Goal: Transaction & Acquisition: Purchase product/service

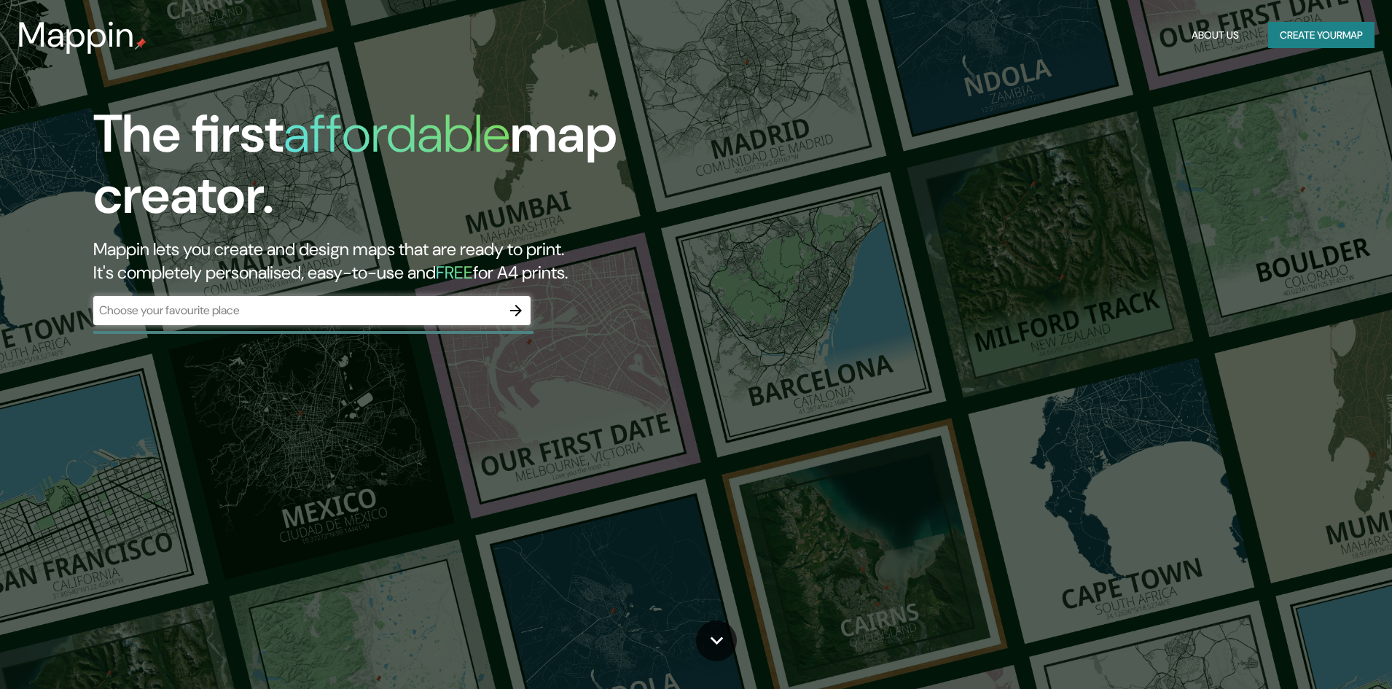
click at [397, 321] on div "​" at bounding box center [311, 310] width 437 height 29
click at [527, 314] on button "button" at bounding box center [516, 310] width 29 height 29
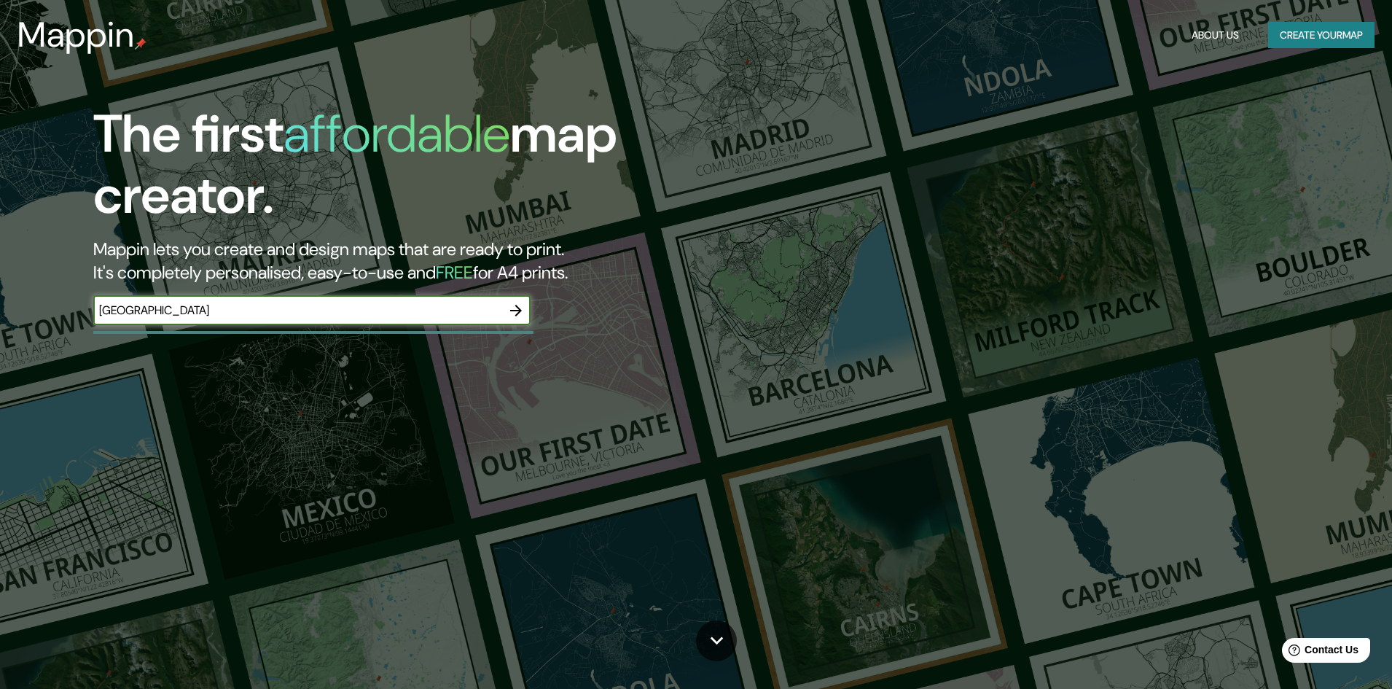
type input "MONACO"
click at [508, 304] on icon "button" at bounding box center [515, 310] width 17 height 17
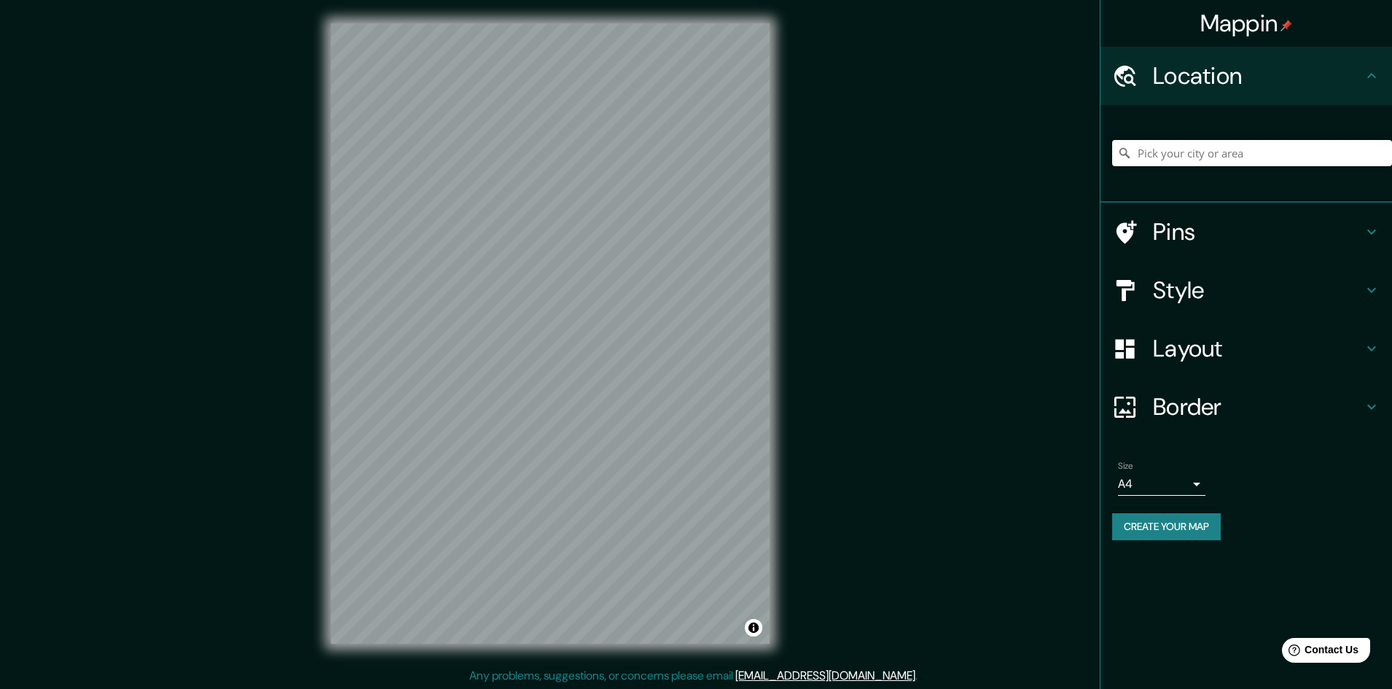
click at [1231, 140] on input "Pick your city or area" at bounding box center [1252, 153] width 280 height 26
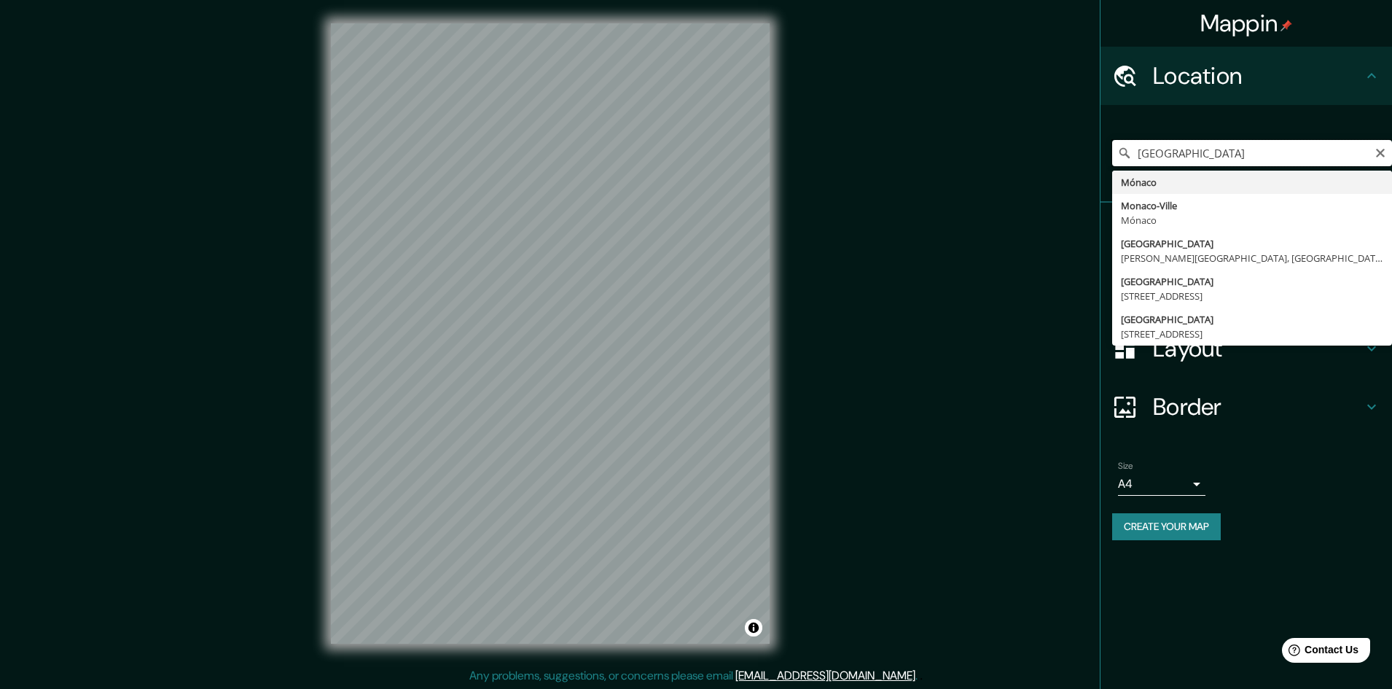
drag, startPoint x: 1207, startPoint y: 151, endPoint x: 1153, endPoint y: 151, distance: 53.9
click at [1153, 151] on input "MONACO" at bounding box center [1252, 153] width 280 height 26
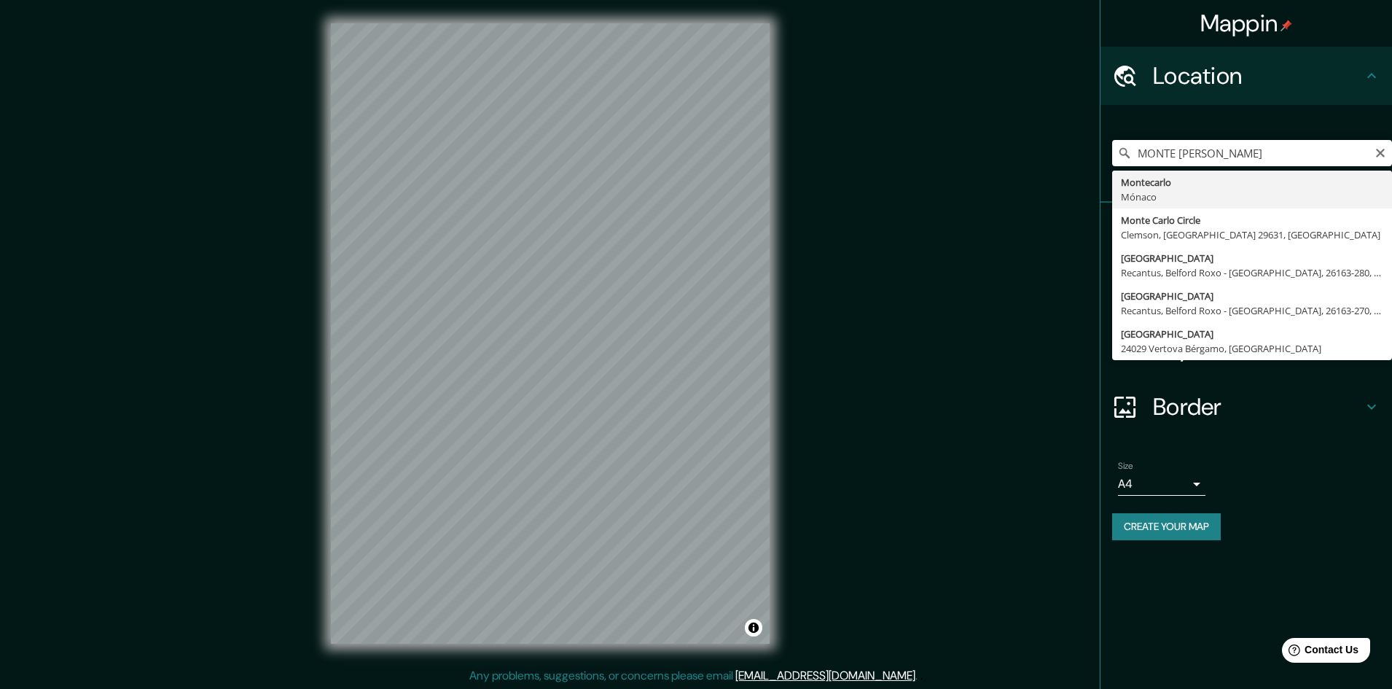
type input "Montecarlo, Mónaco"
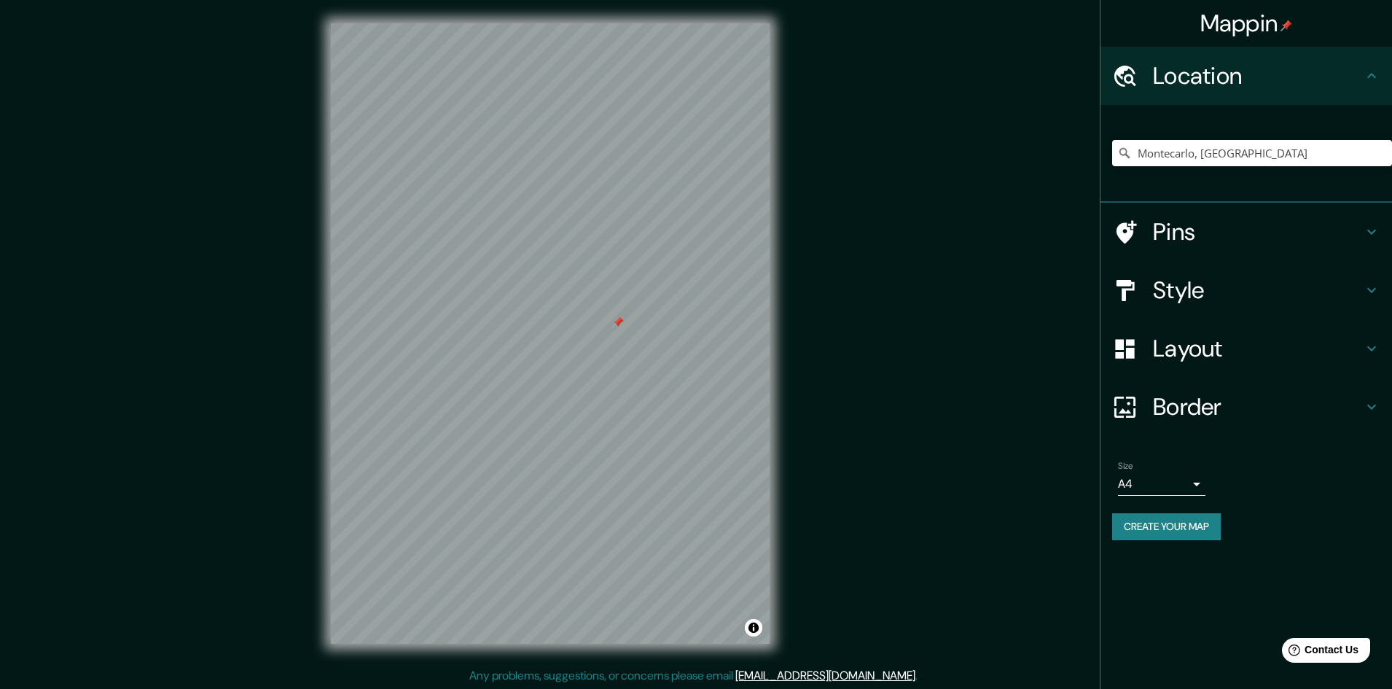
click at [1238, 227] on h4 "Pins" at bounding box center [1258, 231] width 210 height 29
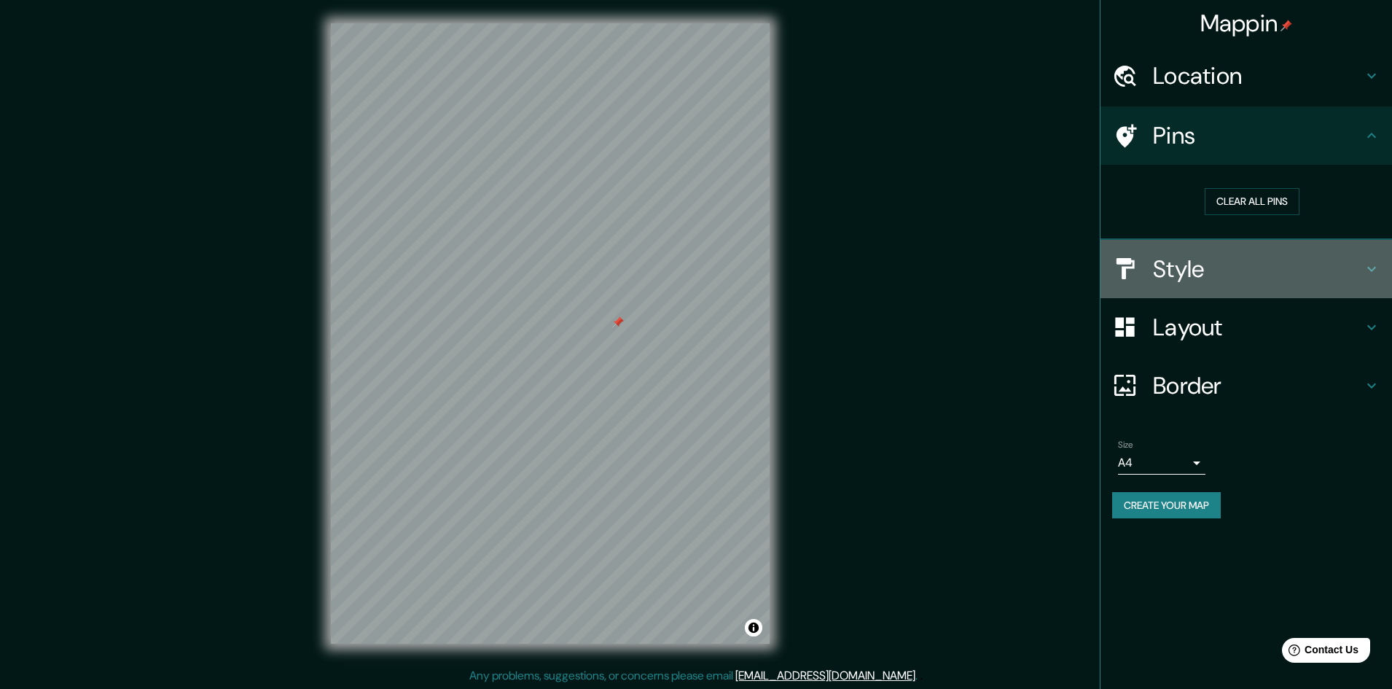
click at [1236, 273] on h4 "Style" at bounding box center [1258, 268] width 210 height 29
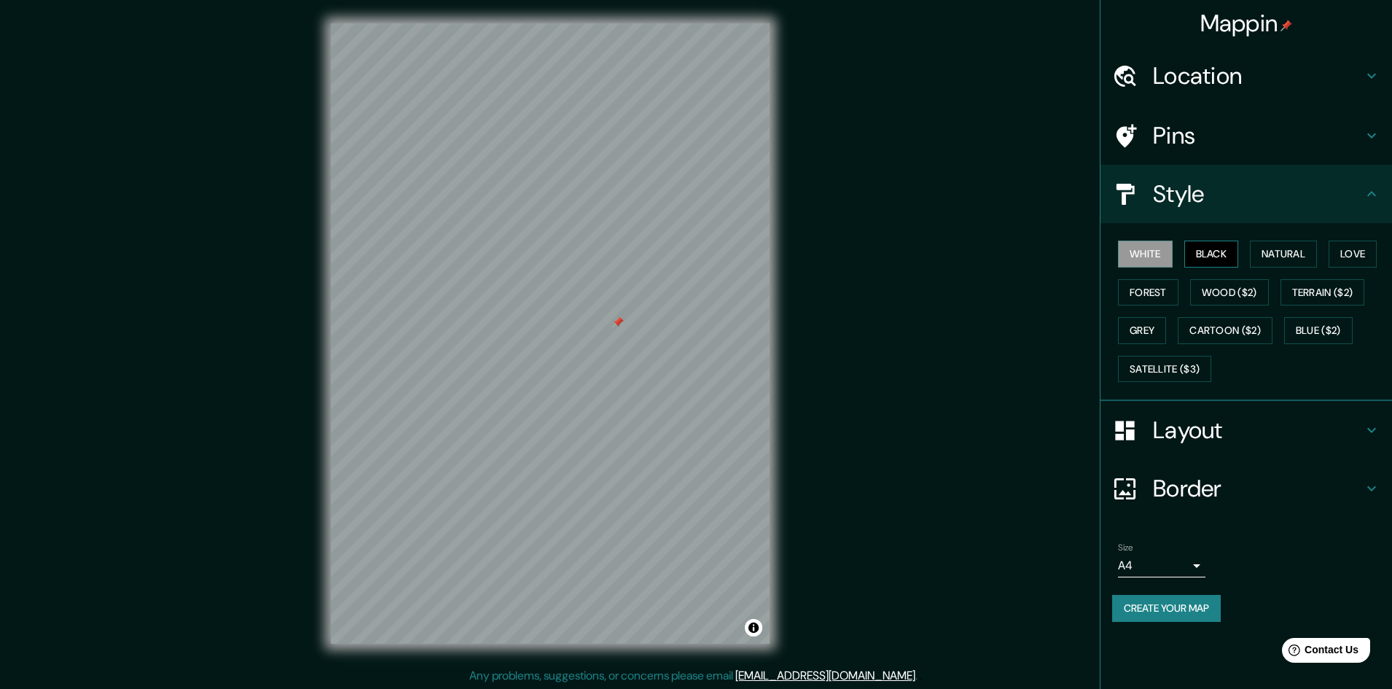
click at [1225, 258] on button "Black" at bounding box center [1212, 254] width 55 height 27
click at [1287, 245] on button "Natural" at bounding box center [1283, 254] width 67 height 27
click at [1377, 247] on button "Love" at bounding box center [1353, 254] width 48 height 27
click at [1351, 291] on button "Terrain ($2)" at bounding box center [1323, 292] width 85 height 27
click at [1344, 320] on button "Blue ($2)" at bounding box center [1318, 330] width 69 height 27
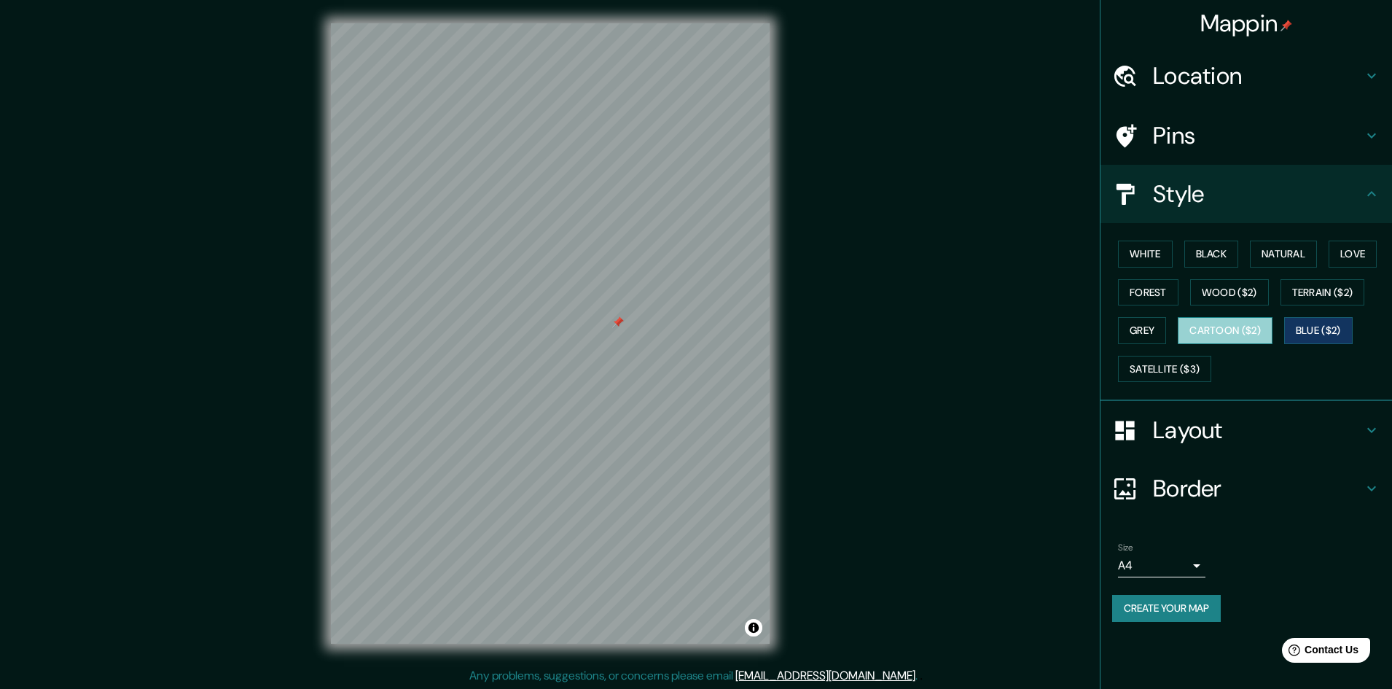
click at [1256, 340] on button "Cartoon ($2)" at bounding box center [1225, 330] width 95 height 27
click at [1255, 307] on div "White Black Natural Love Forest Wood ($2) Terrain ($2) Grey Cartoon ($2) Blue (…" at bounding box center [1252, 311] width 280 height 153
click at [1222, 293] on button "Wood ($2)" at bounding box center [1229, 292] width 79 height 27
click at [1155, 296] on button "Forest" at bounding box center [1148, 292] width 61 height 27
click at [1152, 331] on button "Grey" at bounding box center [1142, 330] width 48 height 27
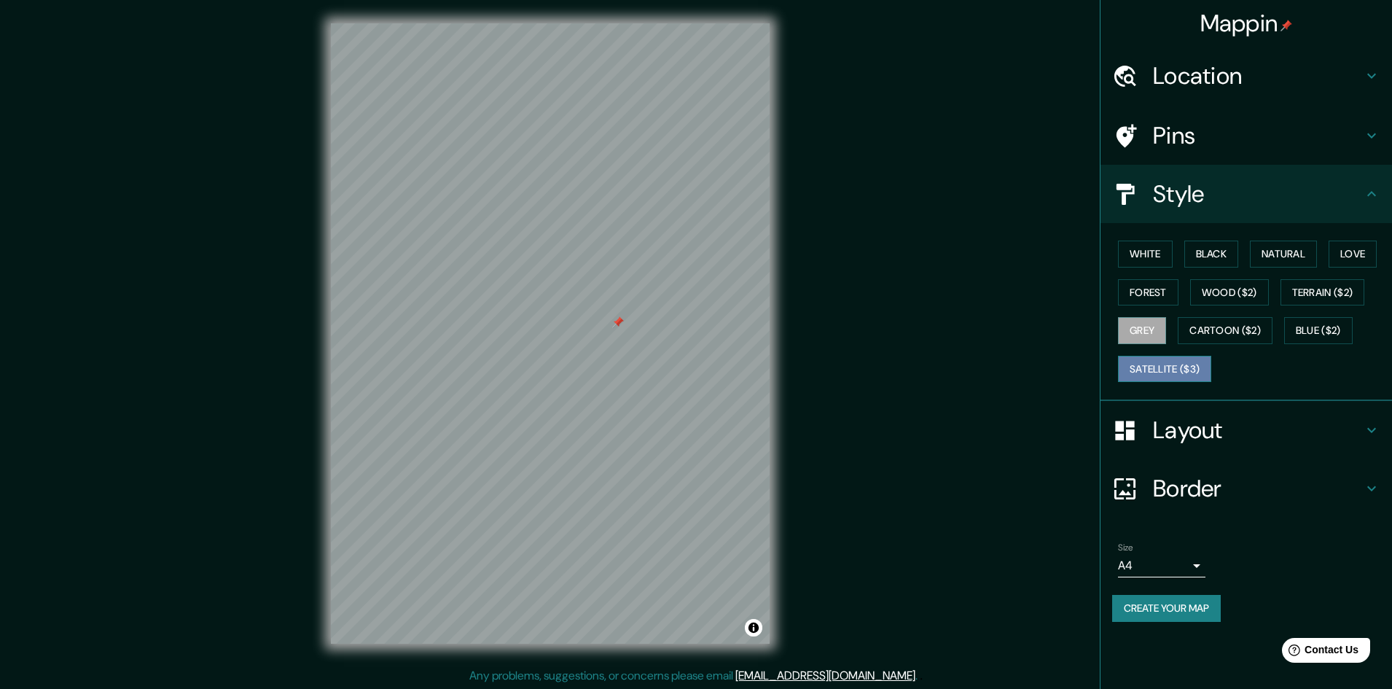
click at [1163, 364] on button "Satellite ($3)" at bounding box center [1164, 369] width 93 height 27
click at [1198, 257] on button "Black" at bounding box center [1212, 254] width 55 height 27
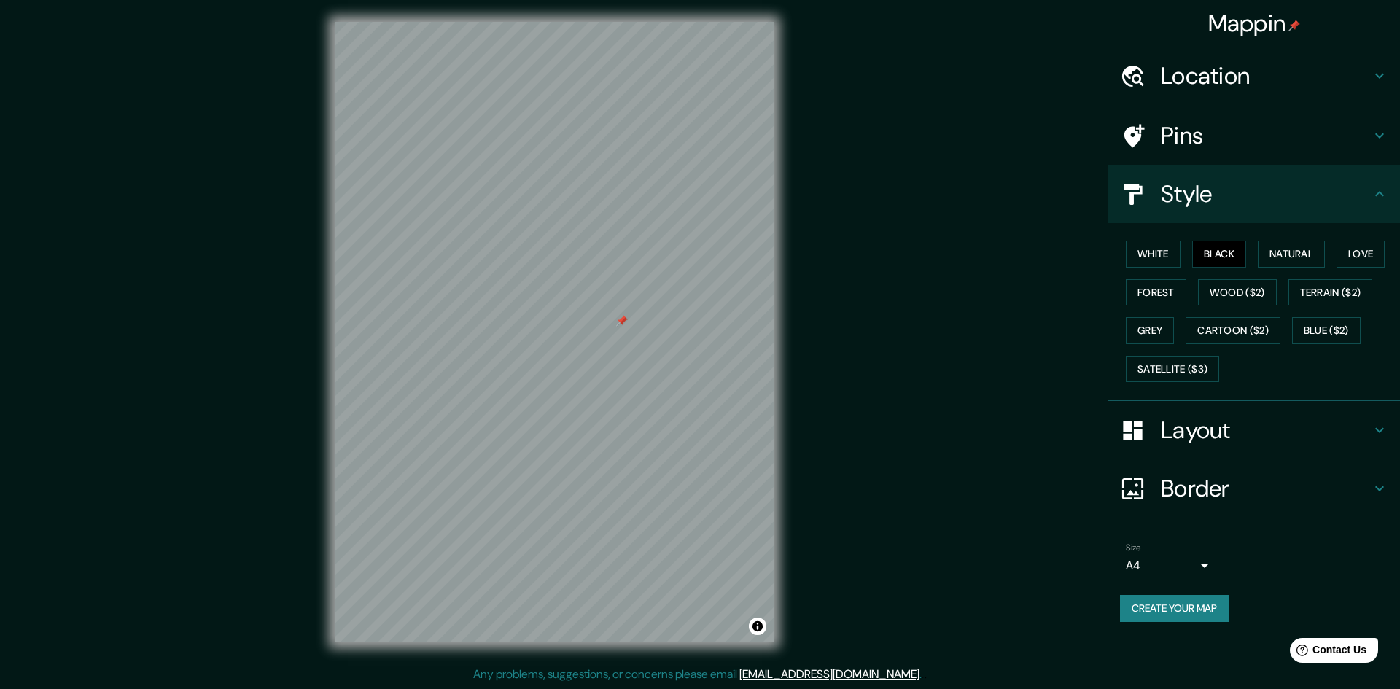
click at [1186, 569] on body "Mappin Location Montecarlo, Mónaco Pins Style White Black Natural Love Forest W…" at bounding box center [700, 343] width 1400 height 689
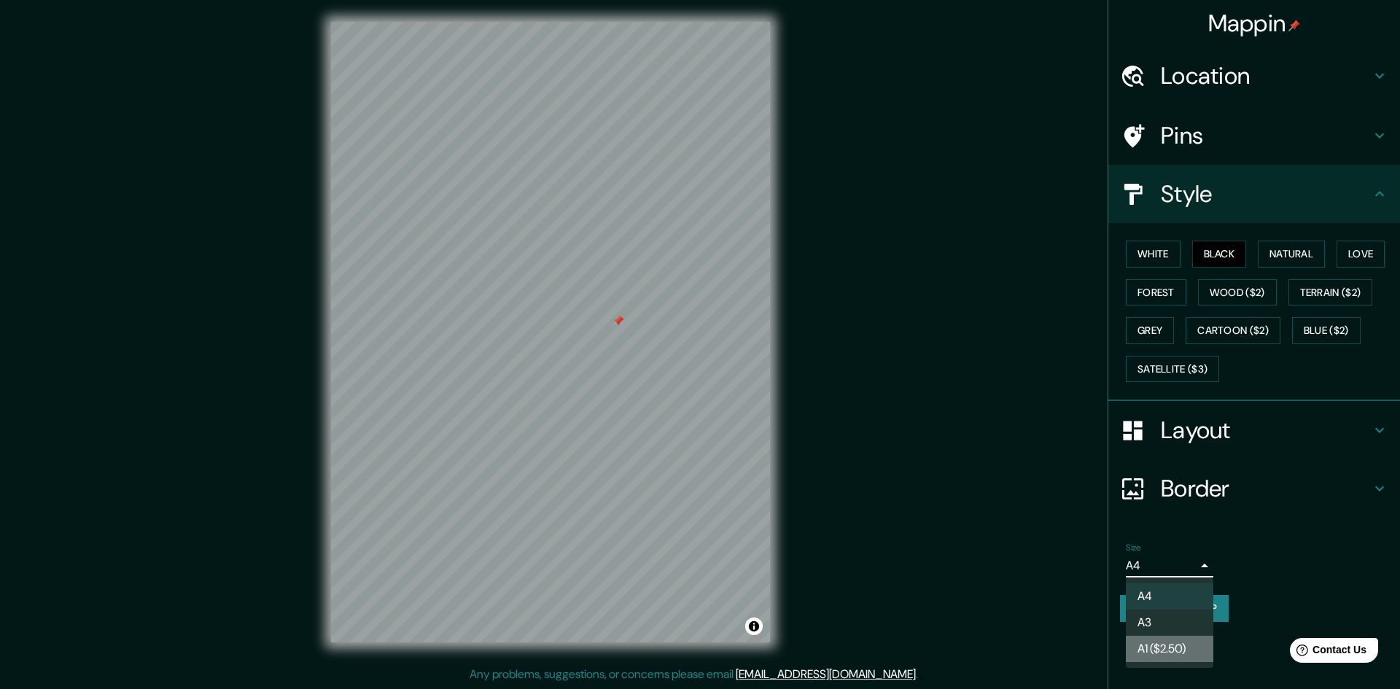
click at [1161, 644] on li "A1 ($2.50)" at bounding box center [1169, 649] width 87 height 26
click at [1180, 564] on body "Mappin Location Montecarlo, Mónaco Pins Style White Black Natural Love Forest W…" at bounding box center [700, 343] width 1400 height 689
click at [1165, 616] on li "A3" at bounding box center [1169, 622] width 87 height 26
type input "a4"
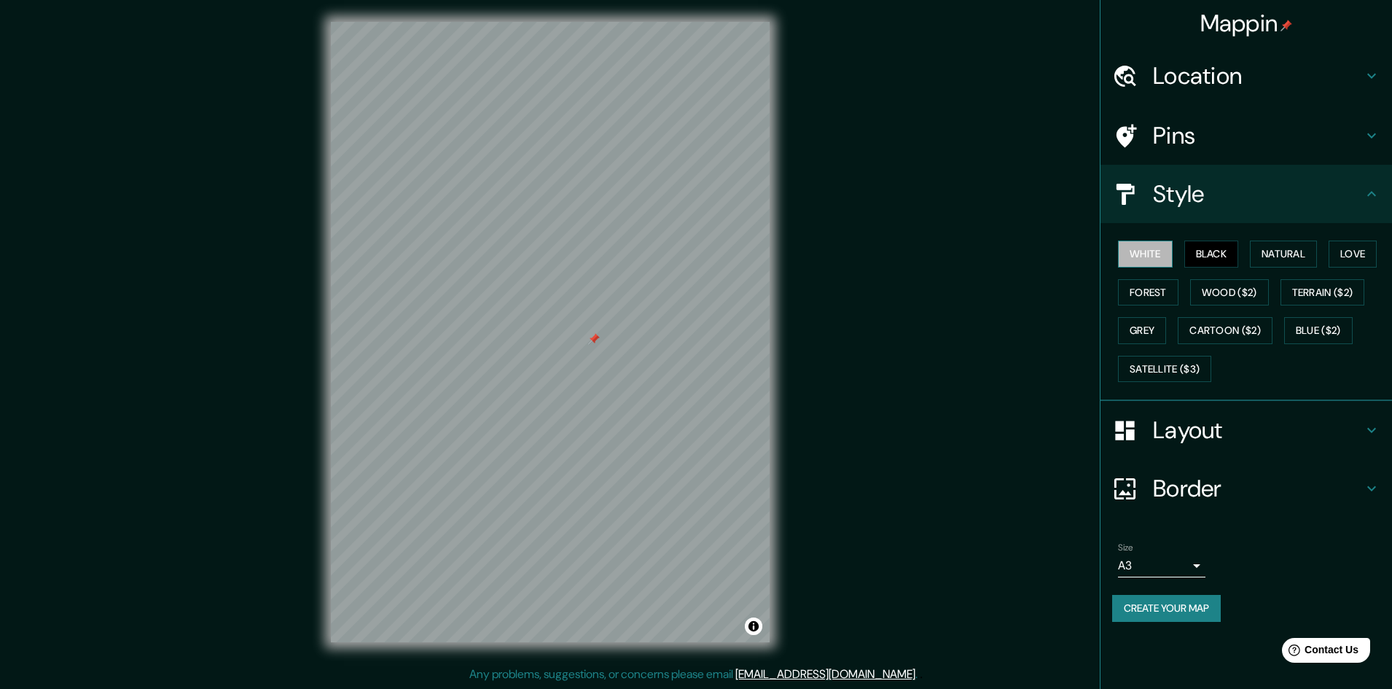
click at [1165, 251] on button "White" at bounding box center [1145, 254] width 55 height 27
click at [1230, 257] on button "Black" at bounding box center [1212, 254] width 55 height 27
click at [1178, 447] on div "Layout" at bounding box center [1247, 430] width 292 height 58
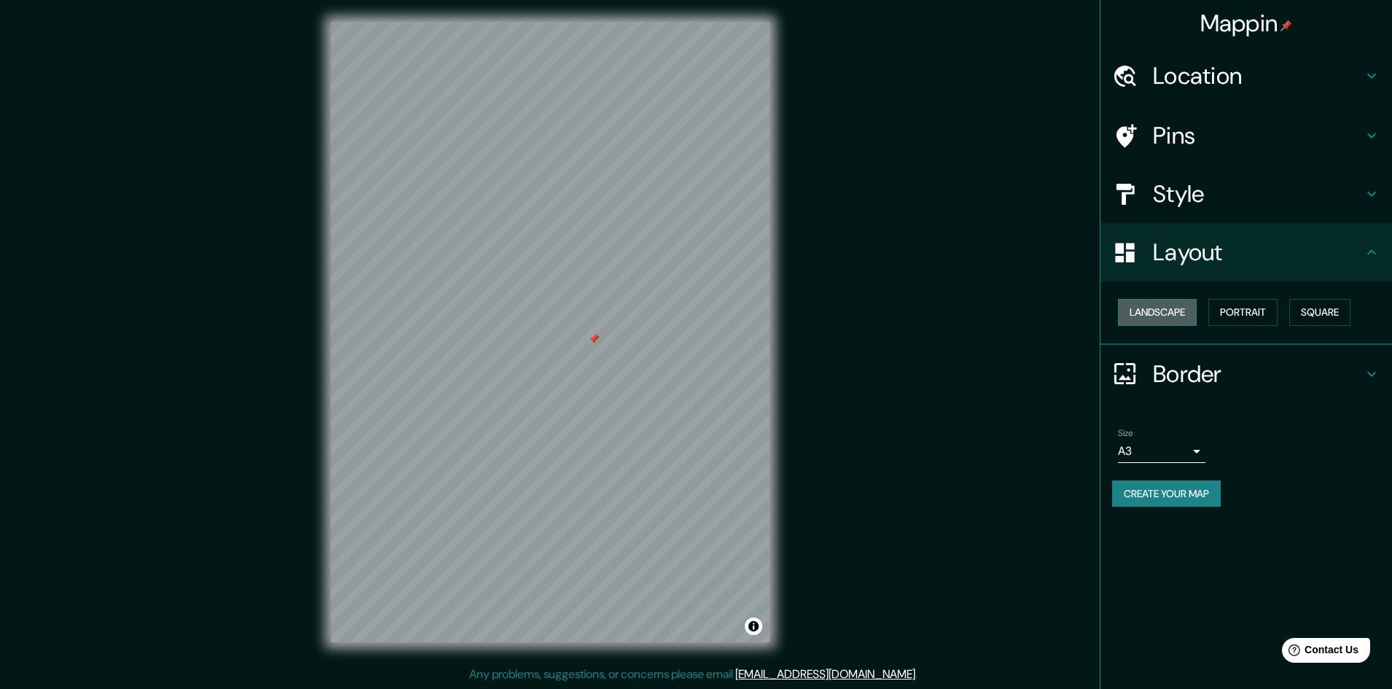
click at [1181, 319] on button "Landscape" at bounding box center [1157, 312] width 79 height 27
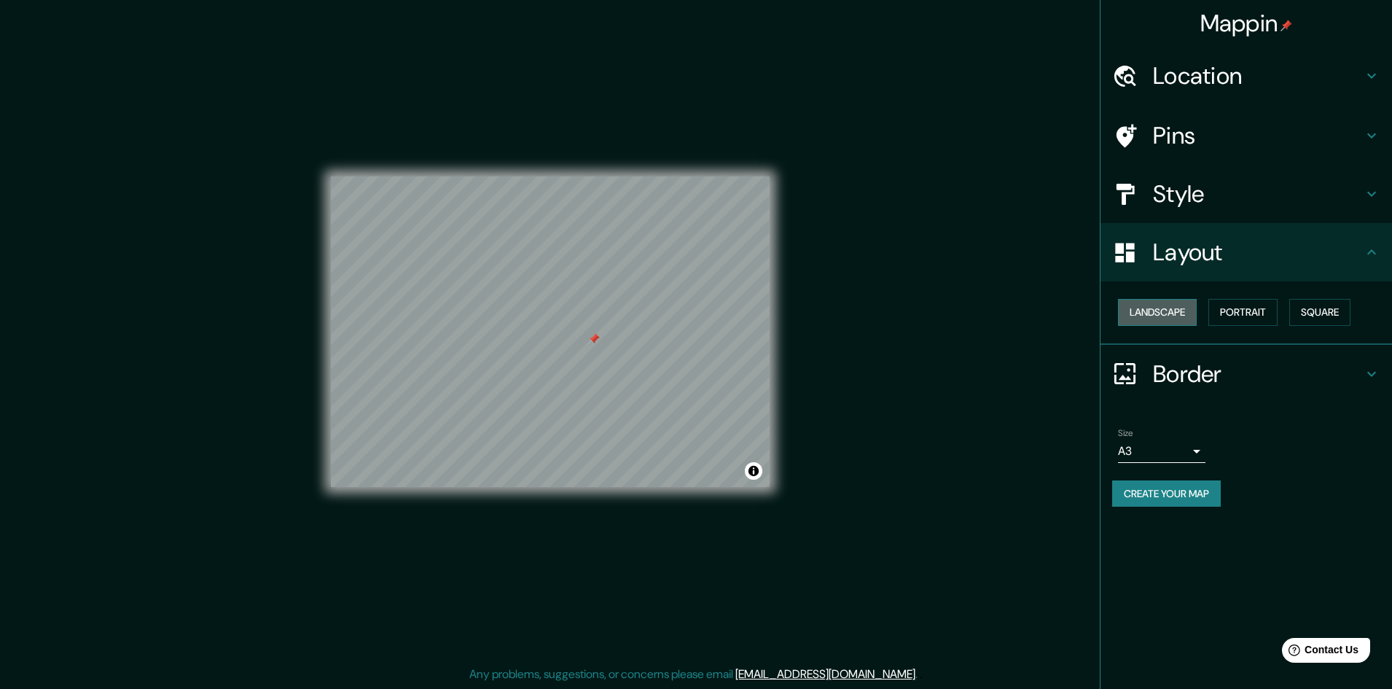
click at [1181, 319] on button "Landscape" at bounding box center [1157, 312] width 79 height 27
click at [1266, 303] on button "Portrait" at bounding box center [1243, 312] width 69 height 27
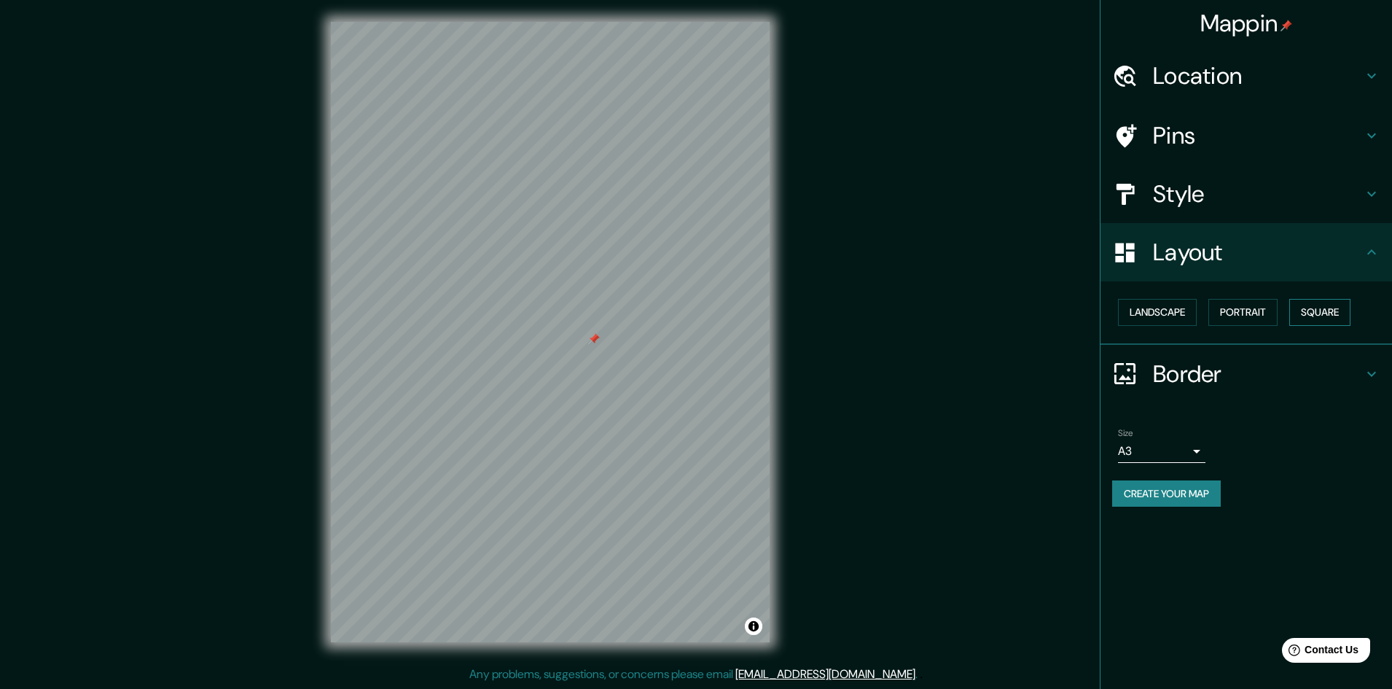
click at [1331, 304] on button "Square" at bounding box center [1320, 312] width 61 height 27
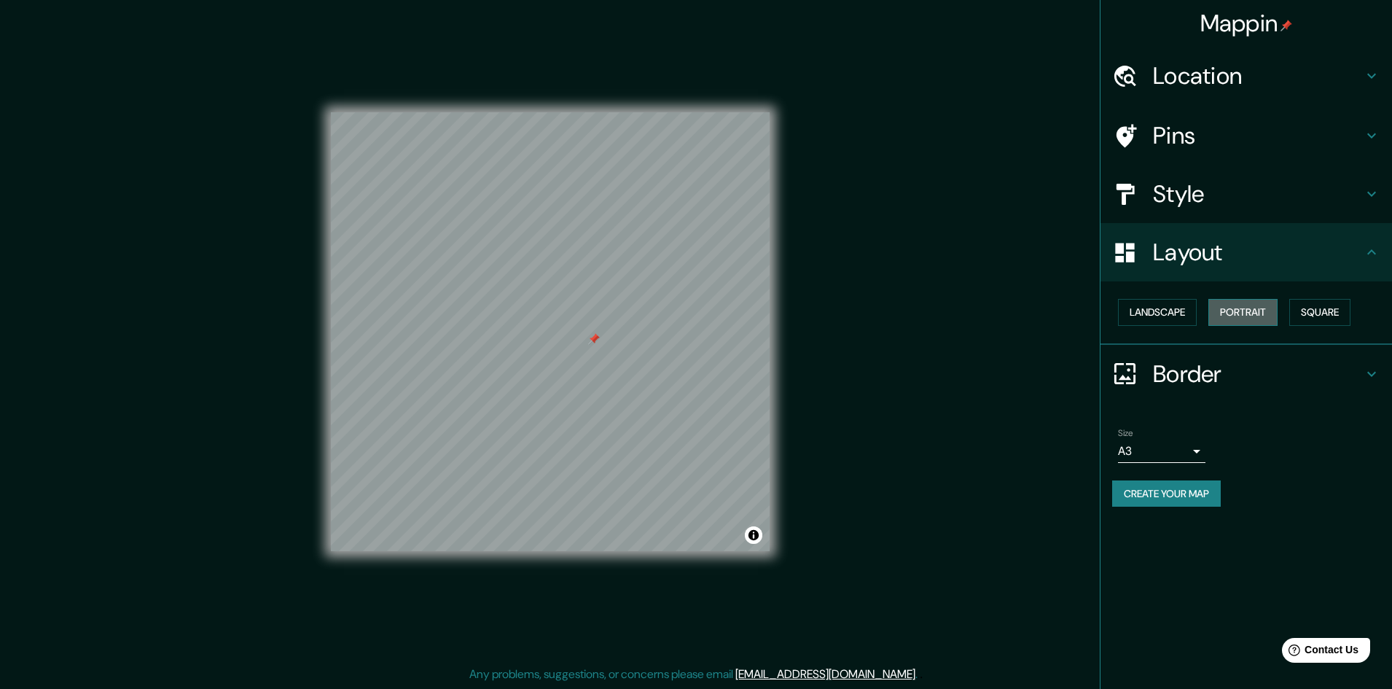
click at [1220, 315] on button "Portrait" at bounding box center [1243, 312] width 69 height 27
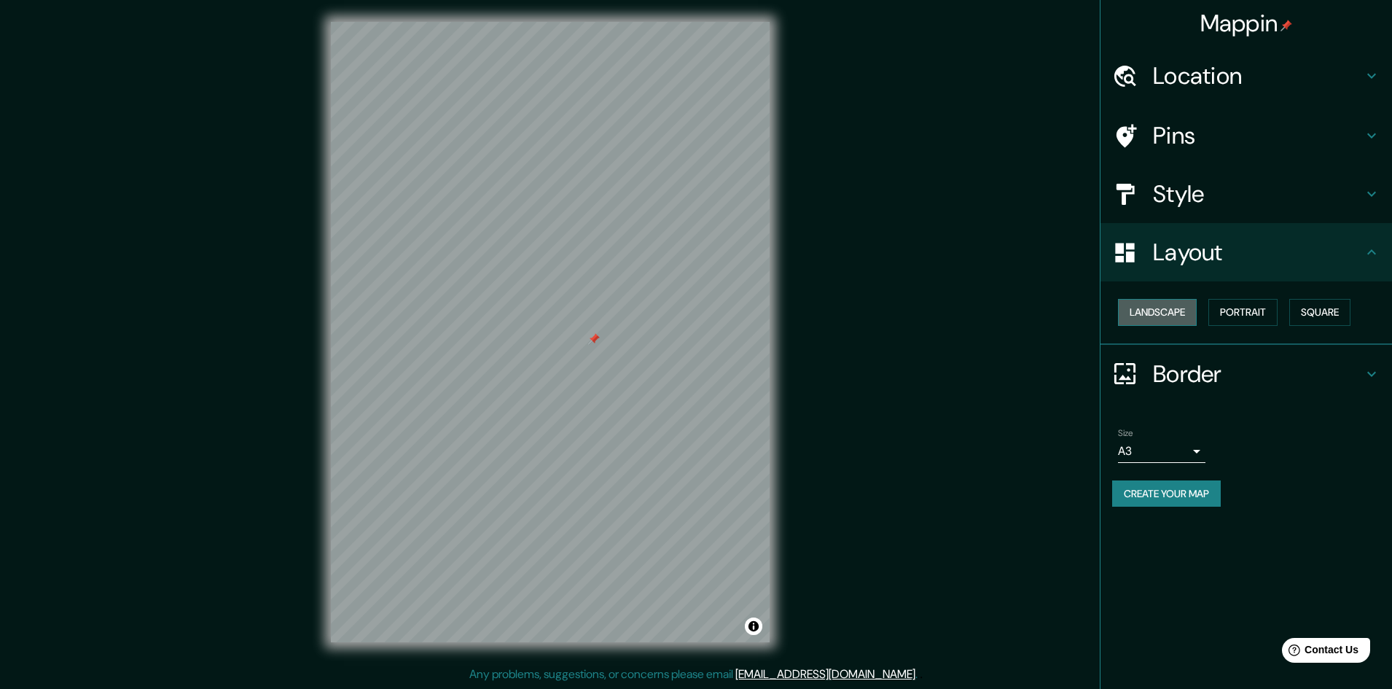
click at [1174, 315] on button "Landscape" at bounding box center [1157, 312] width 79 height 27
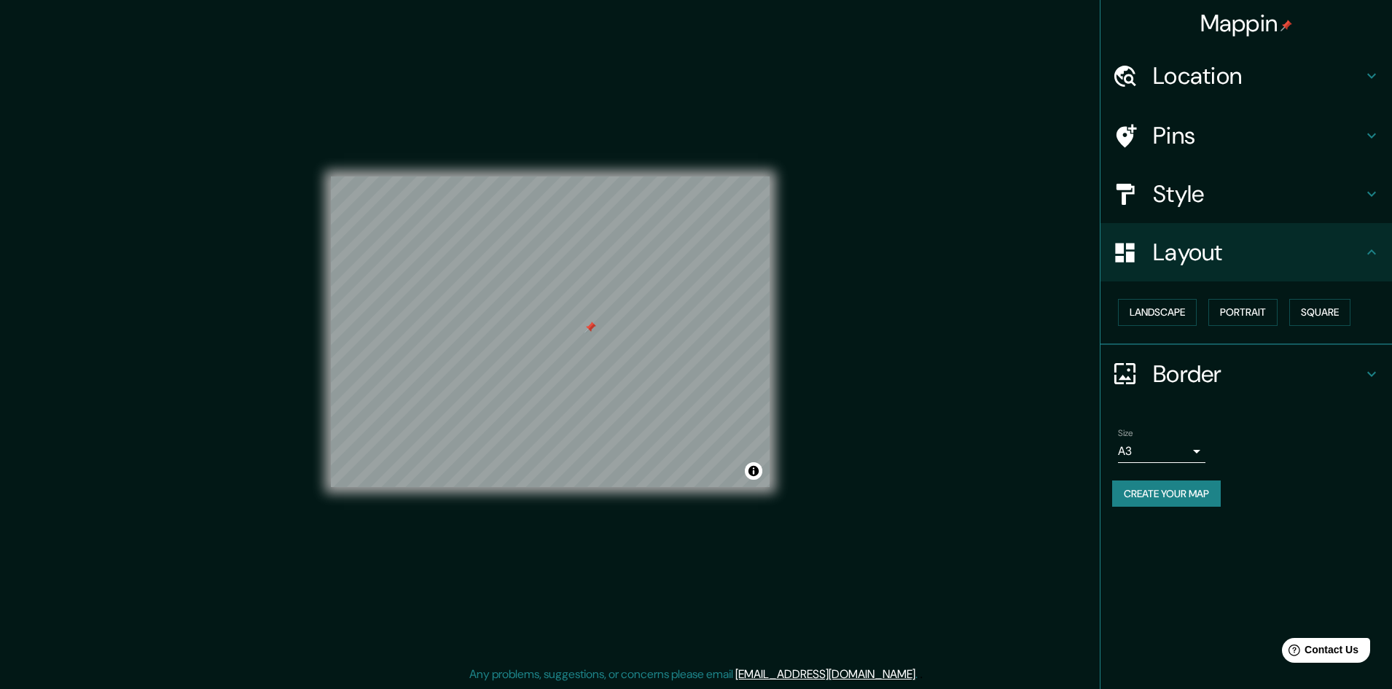
drag, startPoint x: 579, startPoint y: 340, endPoint x: 583, endPoint y: 328, distance: 12.5
click at [585, 328] on div at bounding box center [591, 327] width 12 height 12
drag, startPoint x: 580, startPoint y: 327, endPoint x: 583, endPoint y: 320, distance: 7.5
click at [583, 320] on div at bounding box center [584, 315] width 12 height 12
click at [1205, 491] on button "Create your map" at bounding box center [1166, 493] width 109 height 27
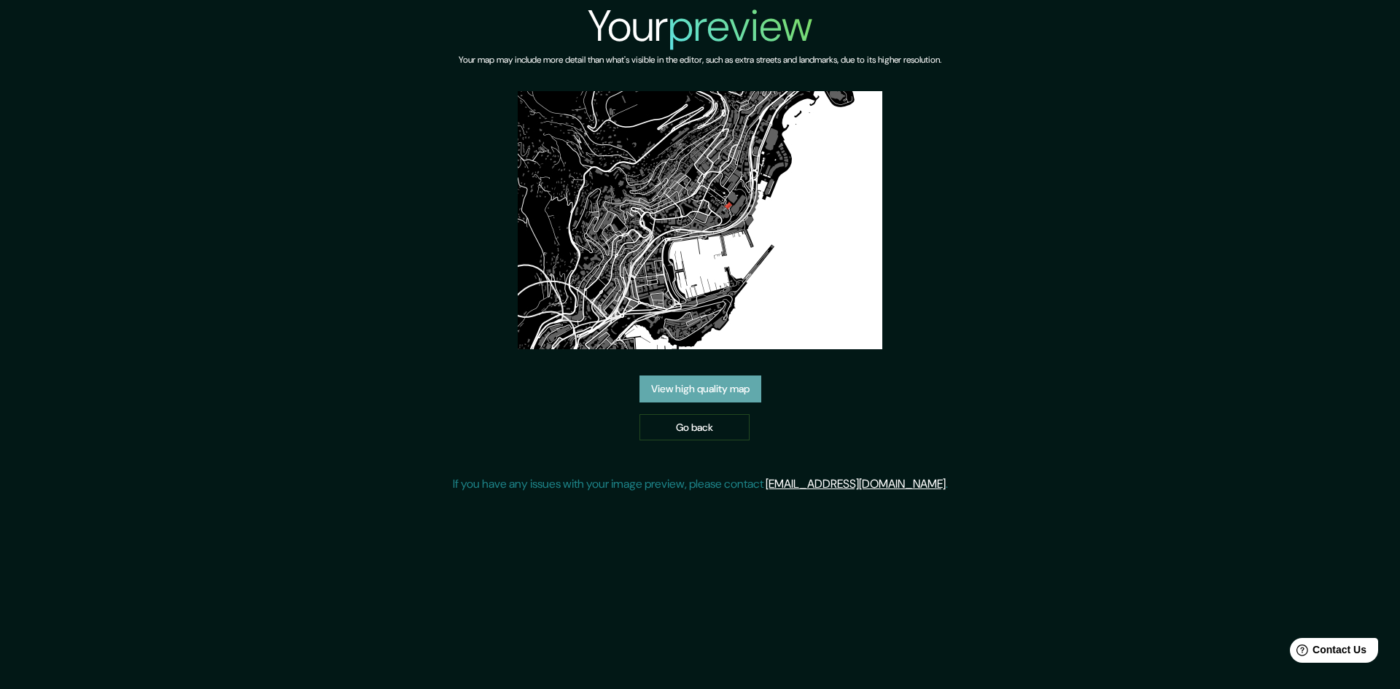
click at [726, 396] on link "View high quality map" at bounding box center [700, 388] width 122 height 27
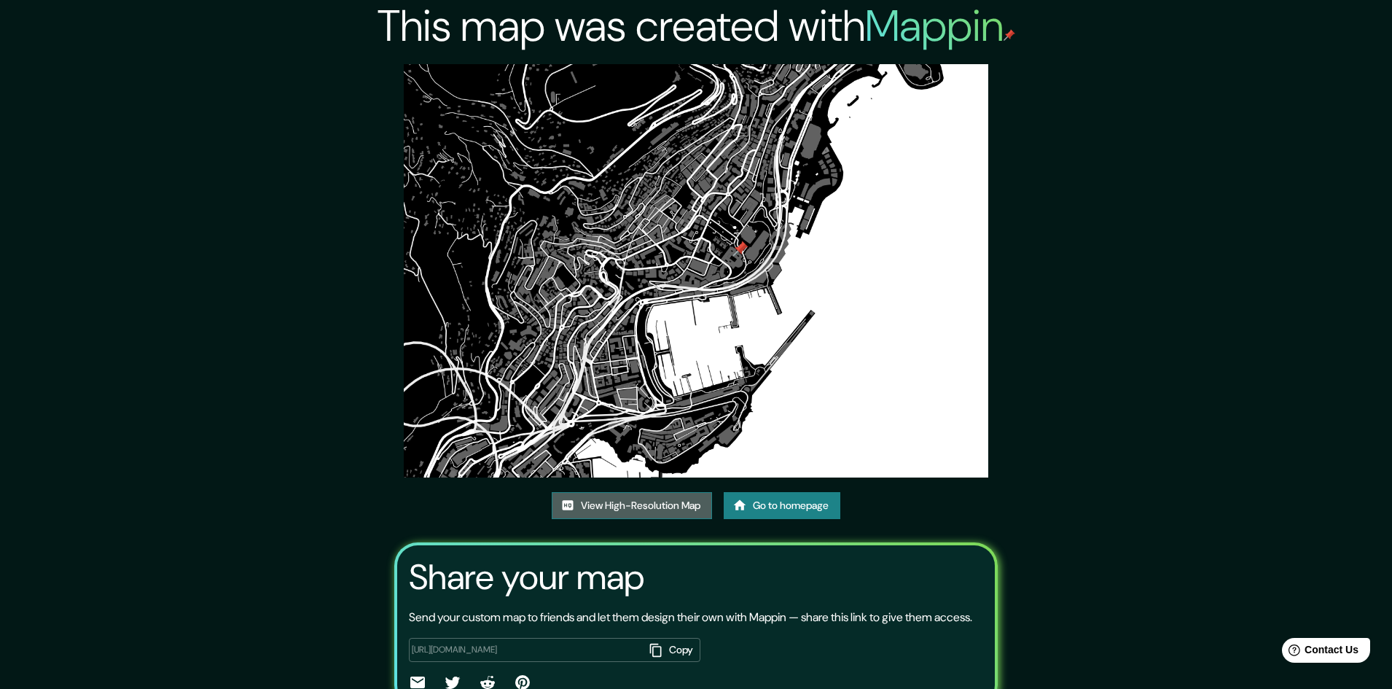
click at [676, 500] on link "View High-Resolution Map" at bounding box center [632, 505] width 160 height 27
